Goal: Navigation & Orientation: Find specific page/section

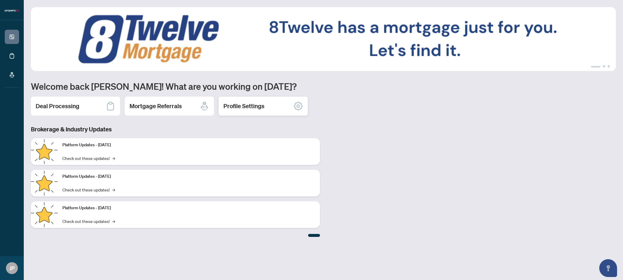
click at [235, 112] on div "Profile Settings" at bounding box center [263, 106] width 89 height 19
click at [71, 107] on h2 "Deal Processing" at bounding box center [58, 106] width 44 height 8
